Goal: Task Accomplishment & Management: Manage account settings

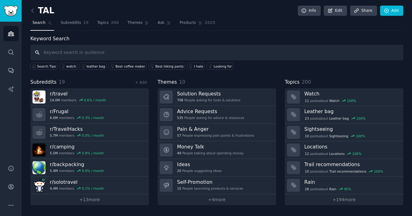
click at [142, 50] on input "text" at bounding box center [216, 53] width 373 height 16
click at [314, 13] on link "Info" at bounding box center [309, 11] width 23 height 11
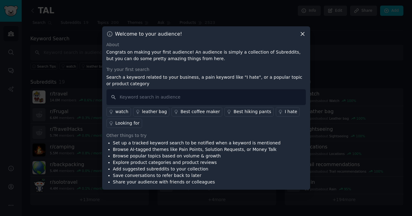
click at [304, 33] on icon at bounding box center [302, 34] width 7 height 7
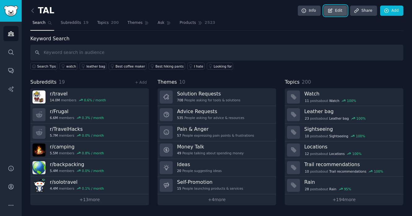
click at [338, 6] on link "Edit" at bounding box center [335, 11] width 23 height 11
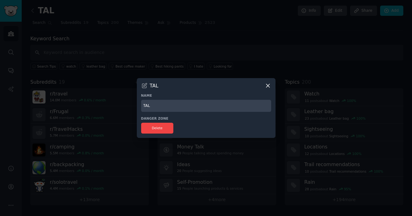
click at [269, 84] on icon at bounding box center [268, 85] width 7 height 7
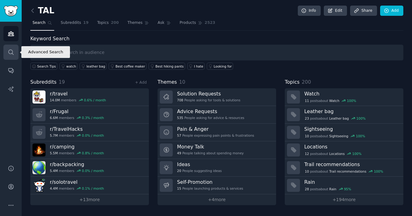
click at [9, 50] on icon "Sidebar" at bounding box center [10, 52] width 5 height 5
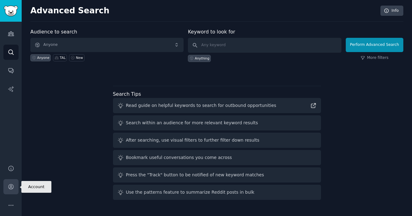
click at [11, 185] on icon "Sidebar" at bounding box center [11, 186] width 7 height 7
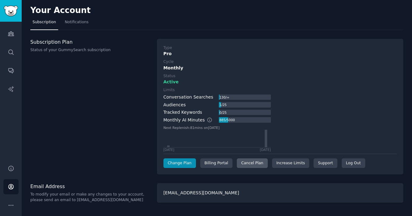
click at [262, 163] on div "Cancel Plan" at bounding box center [252, 163] width 31 height 10
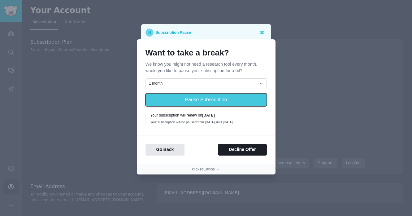
click at [223, 99] on button "Pause Subscription" at bounding box center [206, 99] width 121 height 13
